Goal: Navigation & Orientation: Find specific page/section

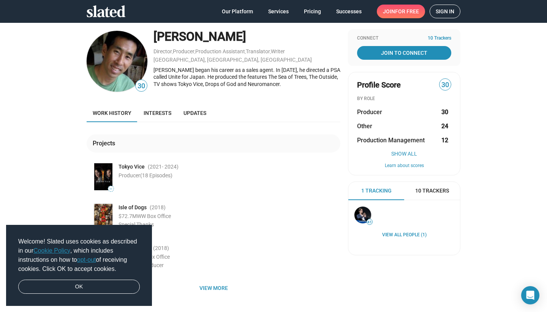
scroll to position [6, 0]
click at [160, 116] on link "Interests" at bounding box center [158, 112] width 40 height 18
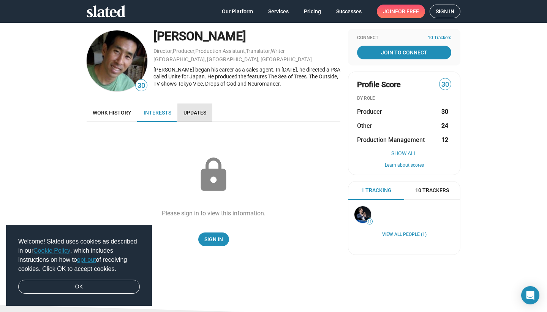
click at [205, 114] on span "Updates" at bounding box center [195, 112] width 23 height 6
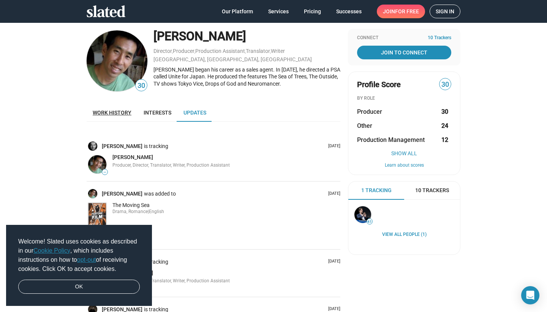
click at [113, 111] on span "Work history" at bounding box center [112, 112] width 39 height 6
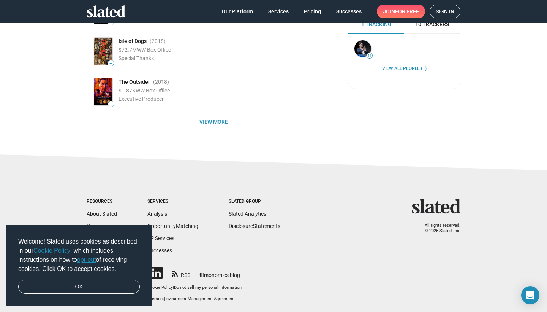
scroll to position [171, 0]
click at [107, 287] on link "OK" at bounding box center [79, 286] width 122 height 14
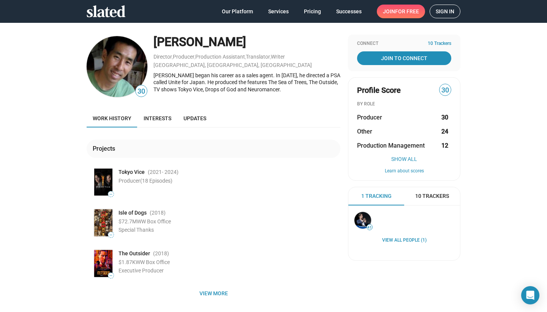
scroll to position [0, 0]
drag, startPoint x: 248, startPoint y: 43, endPoint x: 157, endPoint y: 42, distance: 91.2
click at [157, 42] on div "[PERSON_NAME]" at bounding box center [247, 42] width 187 height 16
click at [282, 38] on div "[PERSON_NAME]" at bounding box center [247, 42] width 187 height 16
